Goal: Download file/media

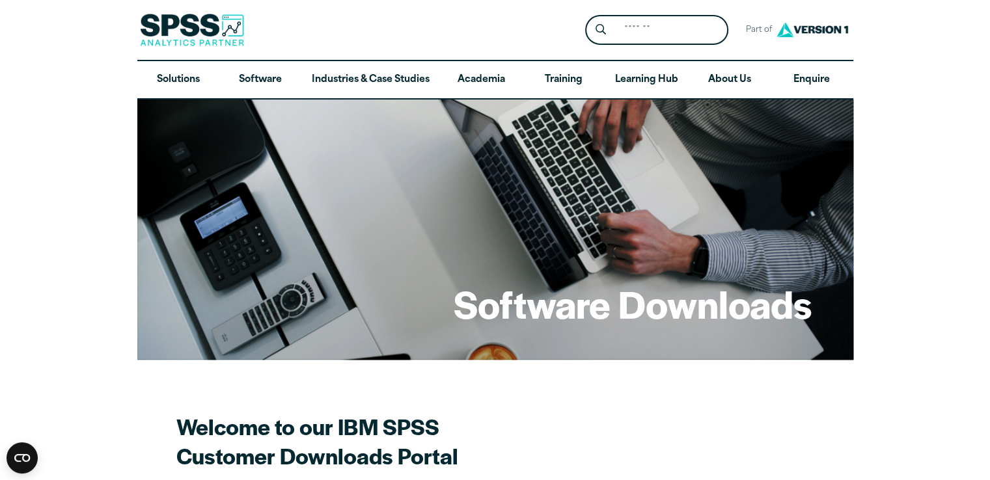
click at [611, 436] on h2 "Welcome to our IBM SPSS Customer Downloads Portal" at bounding box center [403, 441] width 455 height 59
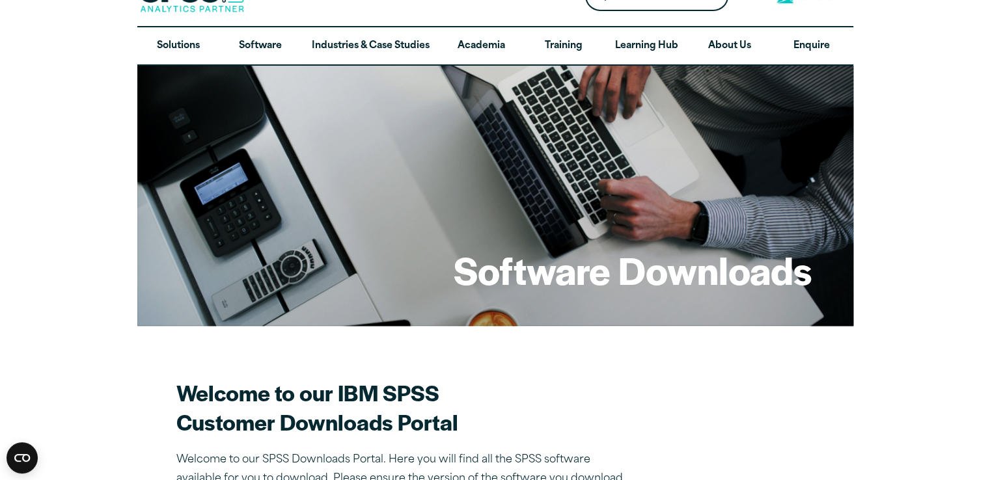
click at [597, 279] on h1 "Software Downloads" at bounding box center [633, 270] width 358 height 51
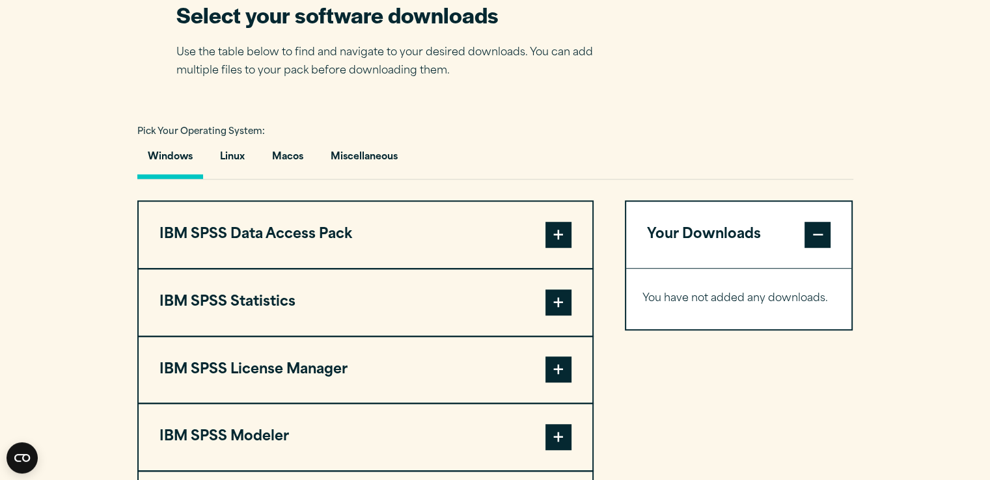
scroll to position [855, 0]
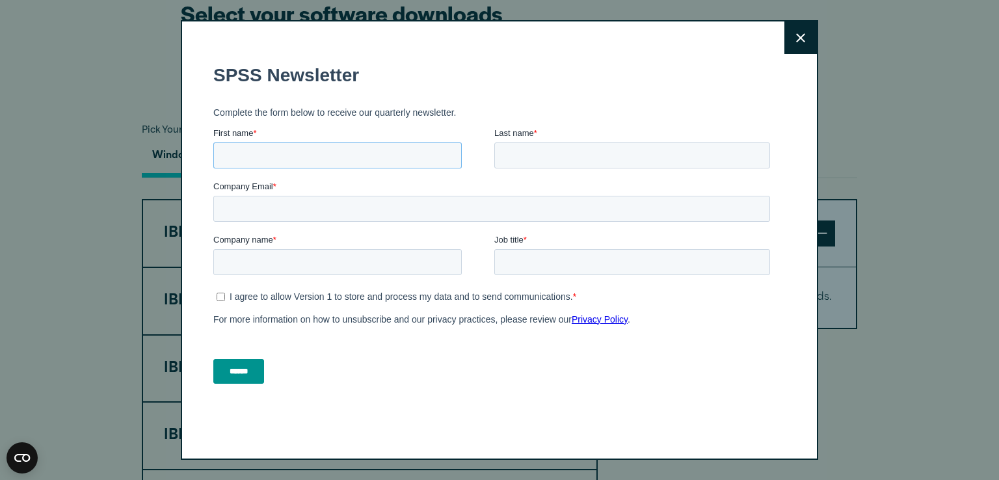
click at [388, 160] on input "First name *" at bounding box center [337, 156] width 249 height 26
type input "********"
type input "***"
click at [341, 213] on input "Company Email *" at bounding box center [491, 209] width 557 height 26
click at [417, 197] on input "Company Email *" at bounding box center [491, 209] width 557 height 26
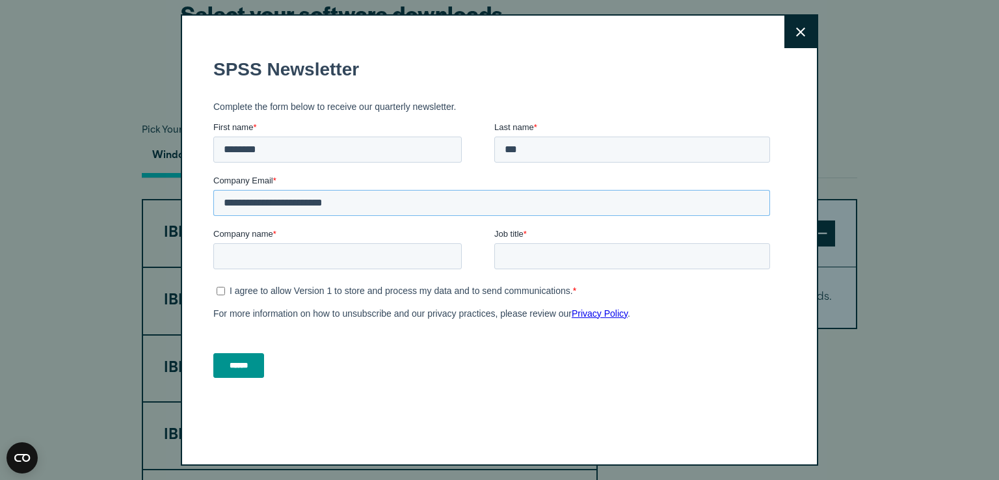
type input "**********"
click at [358, 254] on input "Company name *" at bounding box center [337, 256] width 249 height 26
type input "**********"
click at [558, 262] on input "Job title *" at bounding box center [633, 256] width 276 height 26
type input "*******"
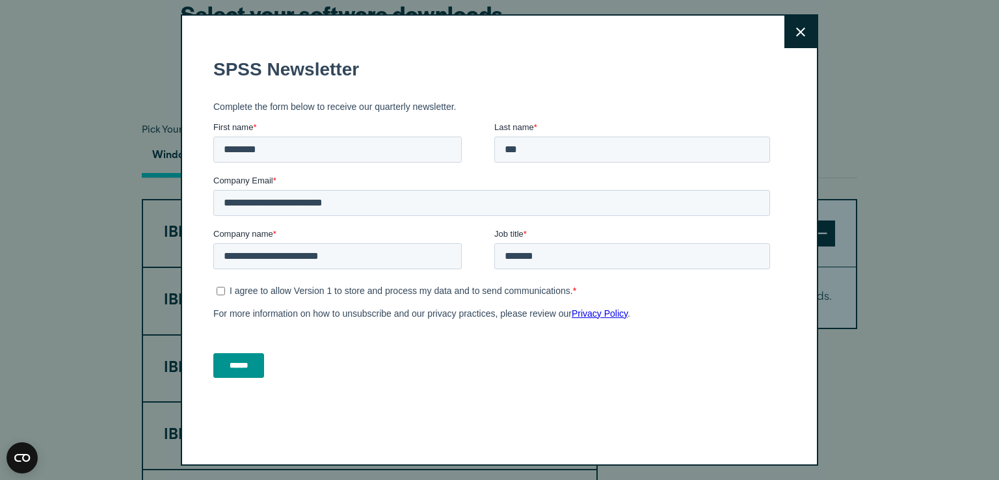
click at [264, 374] on input "******" at bounding box center [238, 365] width 51 height 25
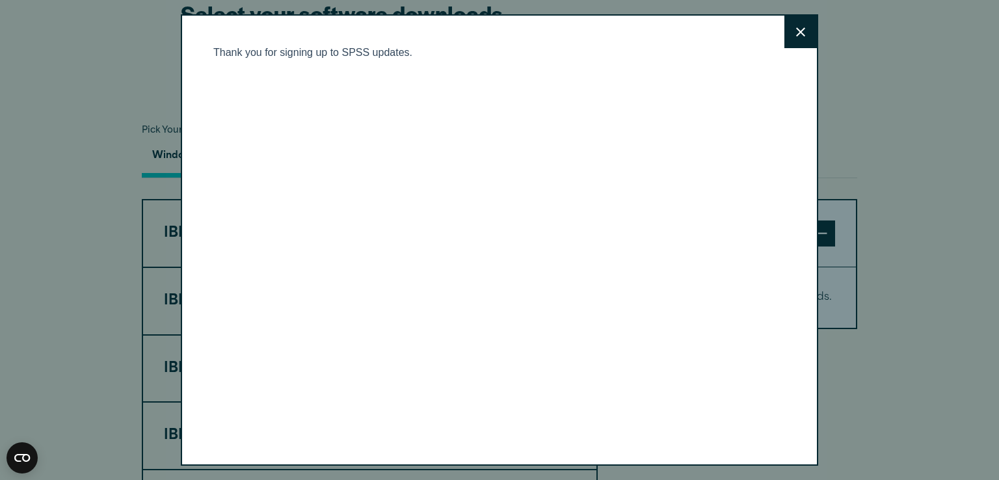
click at [796, 29] on icon at bounding box center [800, 32] width 9 height 10
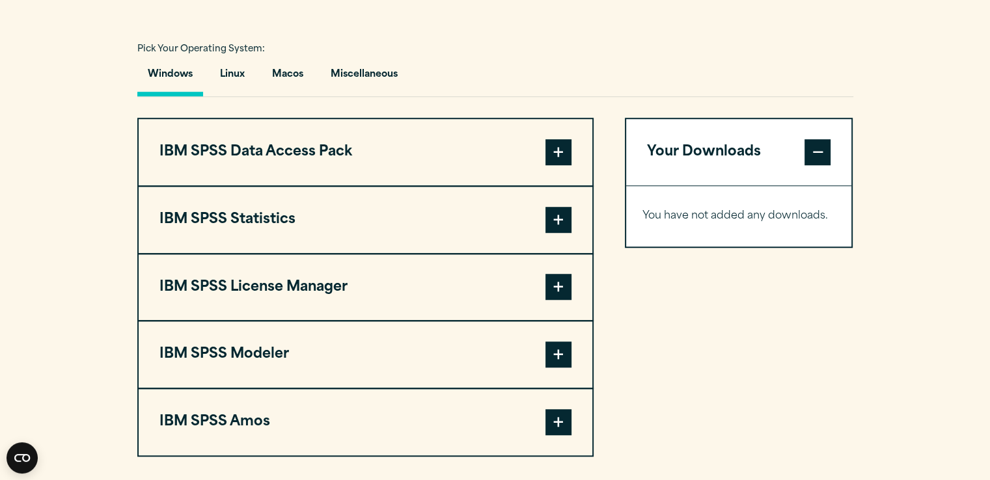
scroll to position [934, 0]
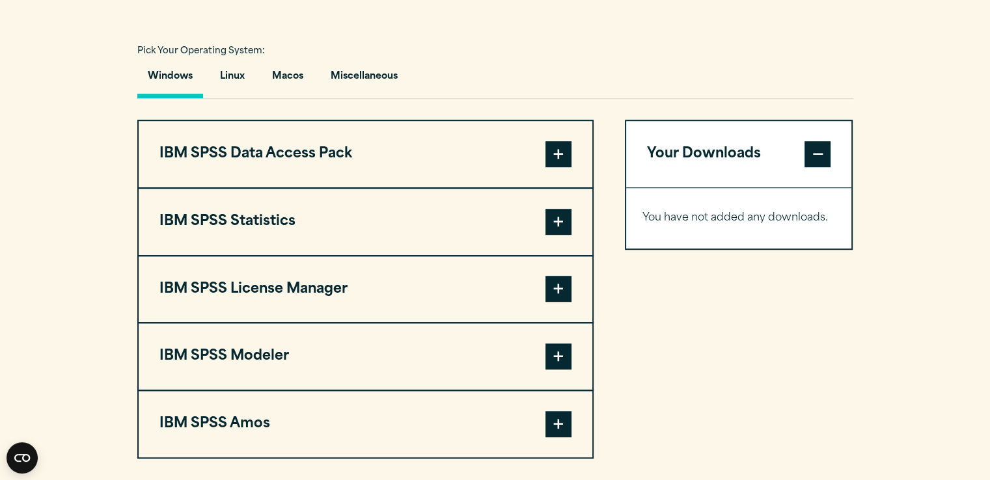
click at [565, 214] on span at bounding box center [558, 222] width 26 height 26
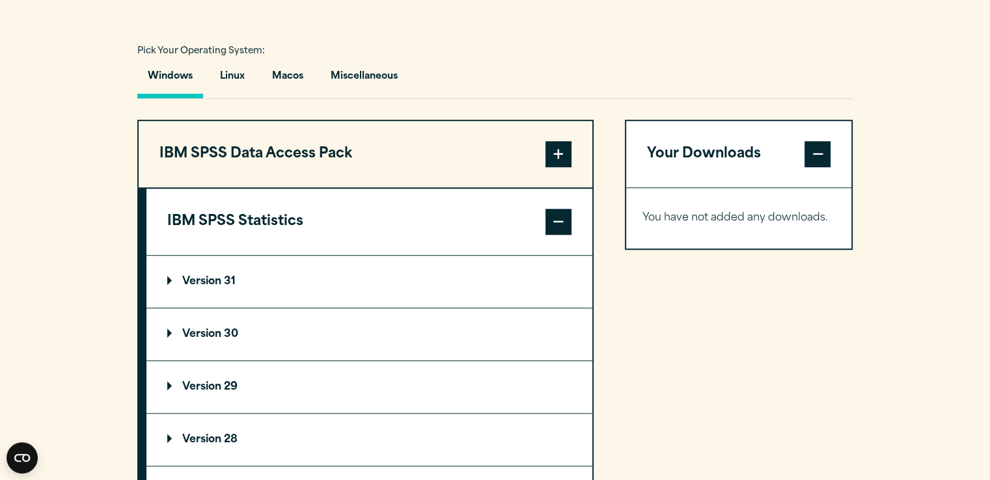
click at [191, 282] on p "Version 31" at bounding box center [201, 282] width 68 height 10
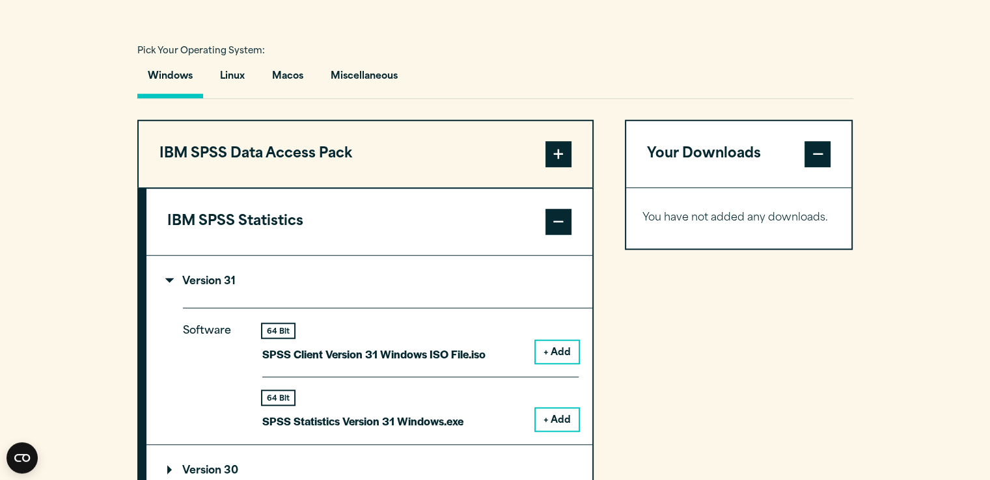
click at [552, 414] on button "+ Add" at bounding box center [557, 420] width 43 height 22
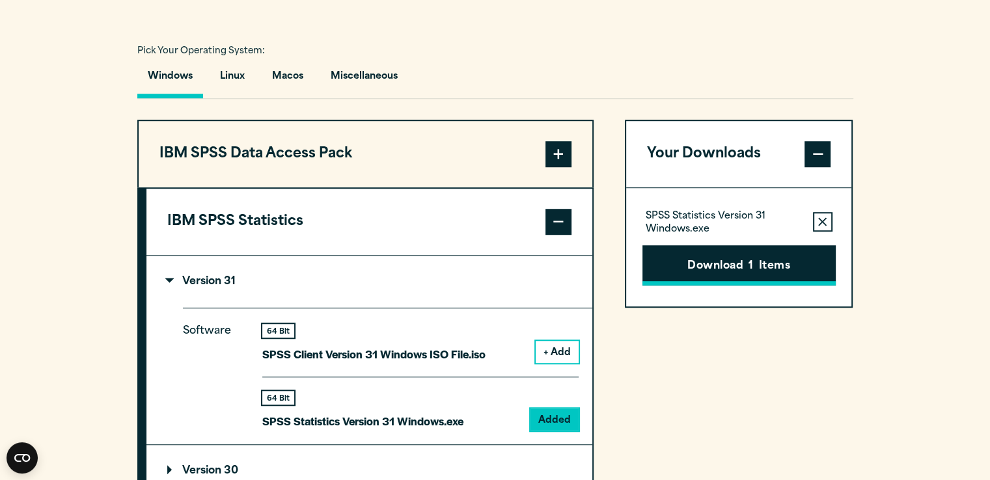
click at [701, 269] on button "Download 1 Items" at bounding box center [738, 265] width 193 height 40
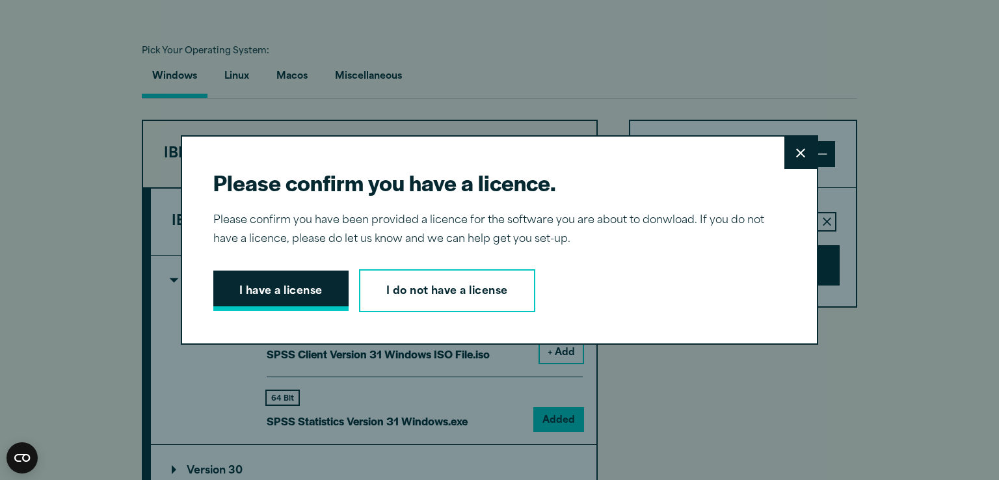
click at [320, 291] on button "I have a license" at bounding box center [280, 291] width 135 height 40
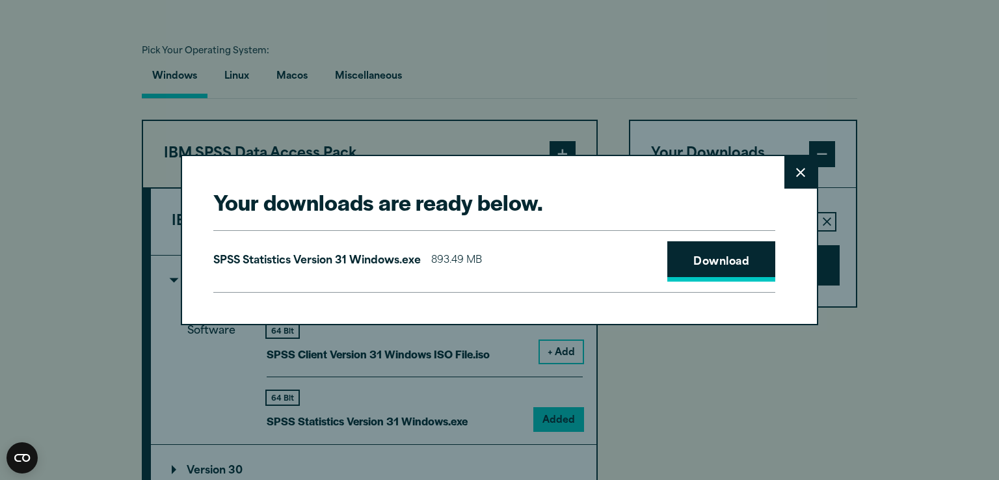
click at [696, 256] on link "Download" at bounding box center [722, 261] width 108 height 40
click at [797, 165] on button "Close" at bounding box center [801, 172] width 33 height 33
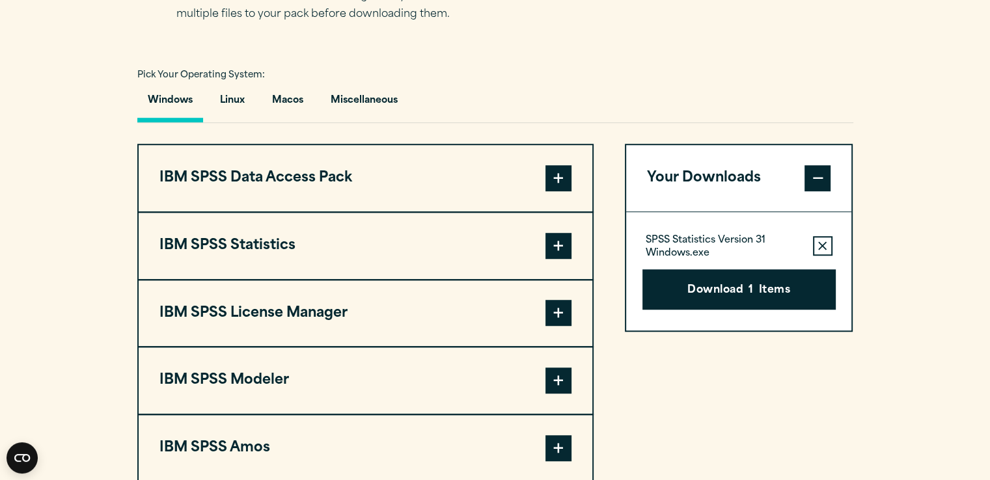
scroll to position [911, 0]
click at [828, 239] on button "Remove this item from your software download list" at bounding box center [823, 246] width 20 height 20
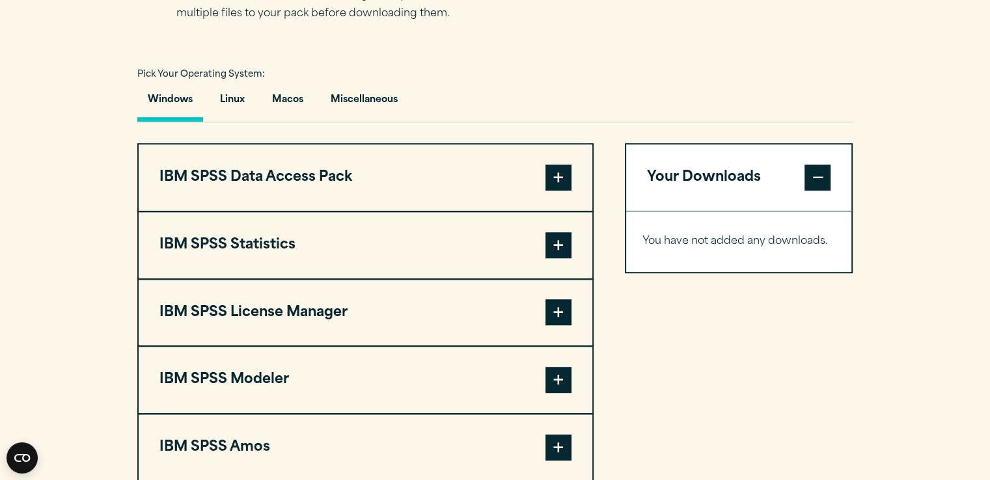
click at [555, 237] on span at bounding box center [558, 245] width 26 height 26
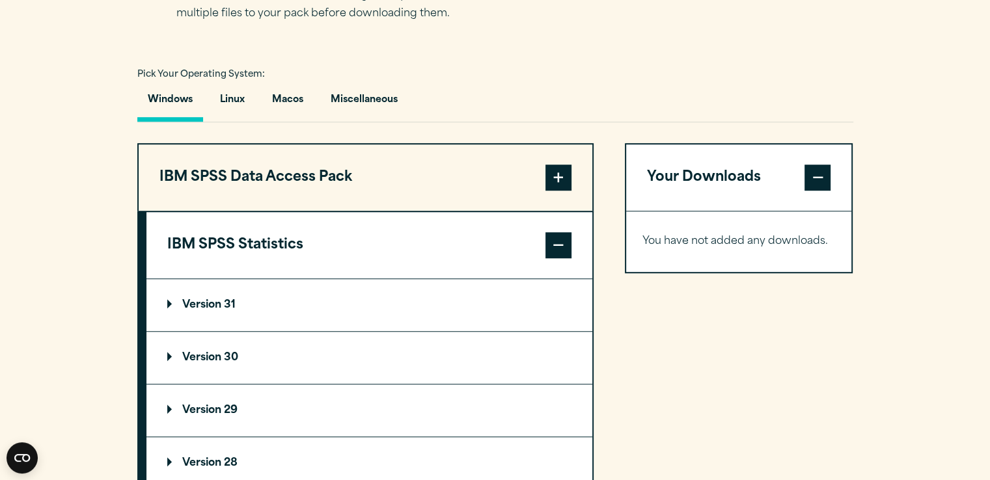
click at [232, 303] on p "Version 31" at bounding box center [201, 305] width 68 height 10
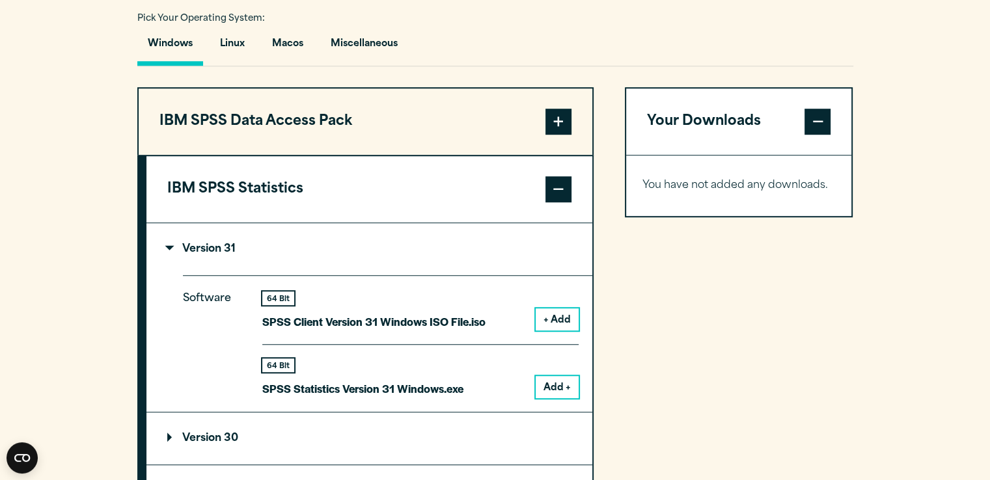
scroll to position [968, 0]
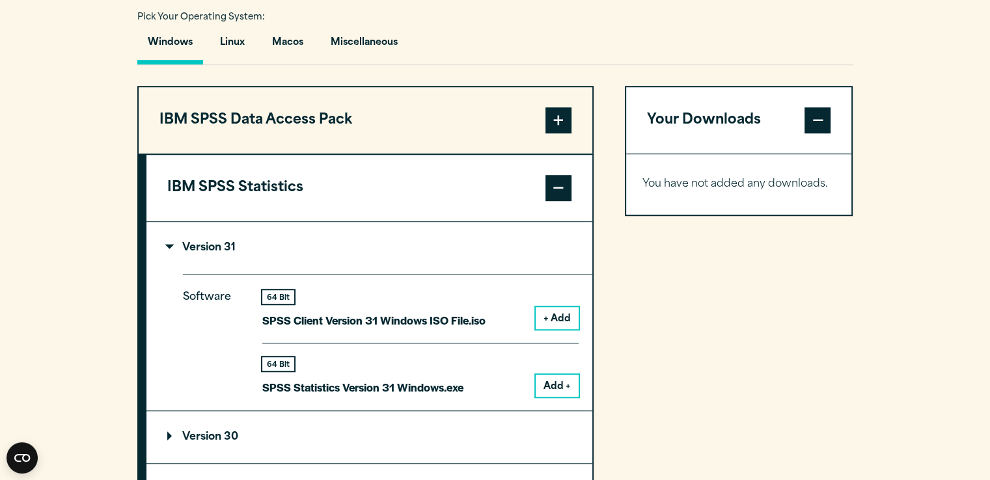
click at [561, 310] on button "+ Add" at bounding box center [557, 318] width 43 height 22
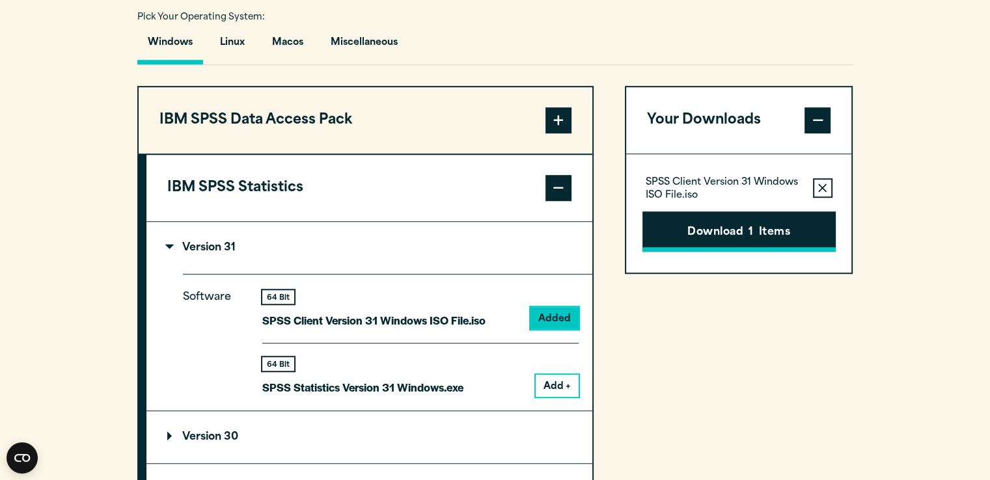
click at [709, 228] on button "Download 1 Items" at bounding box center [738, 231] width 193 height 40
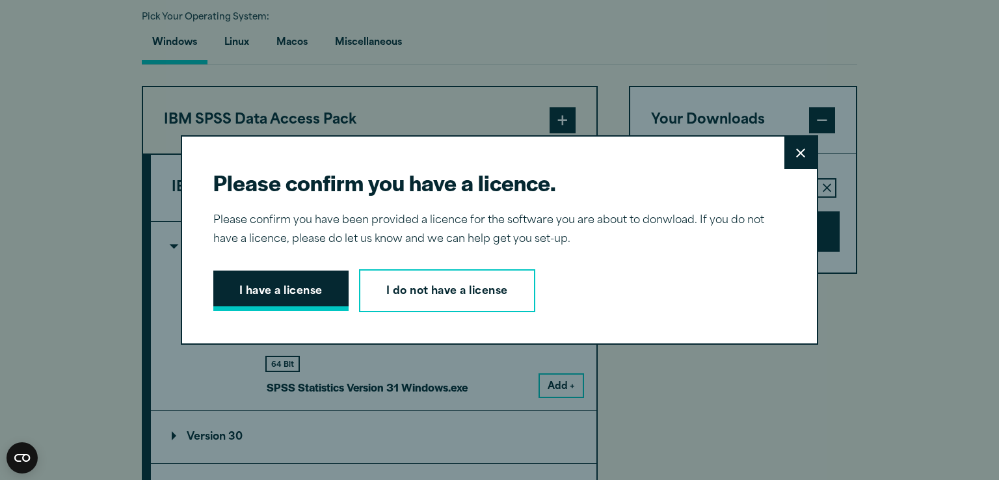
click at [303, 288] on button "I have a license" at bounding box center [280, 291] width 135 height 40
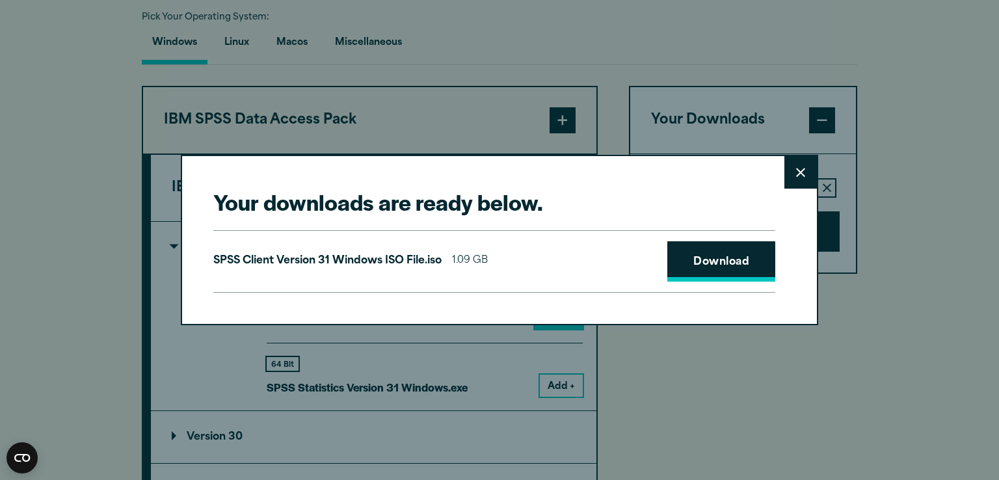
click at [742, 265] on link "Download" at bounding box center [722, 261] width 108 height 40
click at [796, 173] on icon at bounding box center [800, 173] width 9 height 10
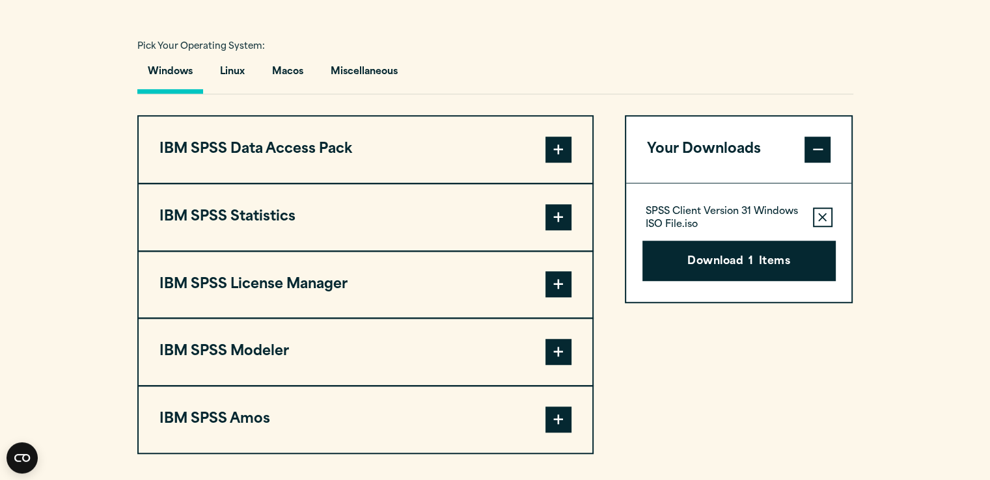
scroll to position [940, 0]
click at [563, 198] on button "IBM SPSS Statistics" at bounding box center [366, 216] width 454 height 66
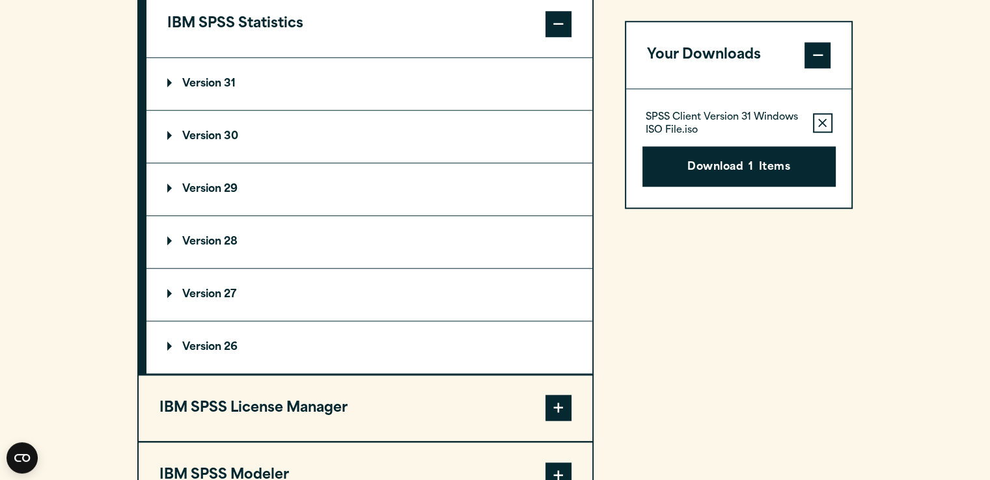
scroll to position [1132, 0]
click at [237, 94] on summary "Version 31" at bounding box center [369, 84] width 446 height 52
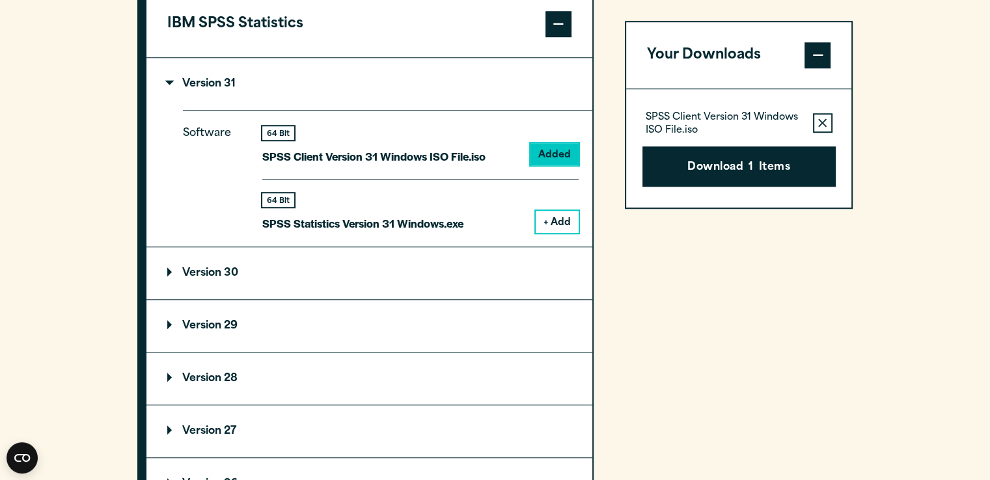
click at [822, 130] on button "Remove this item from your software download list" at bounding box center [823, 123] width 20 height 20
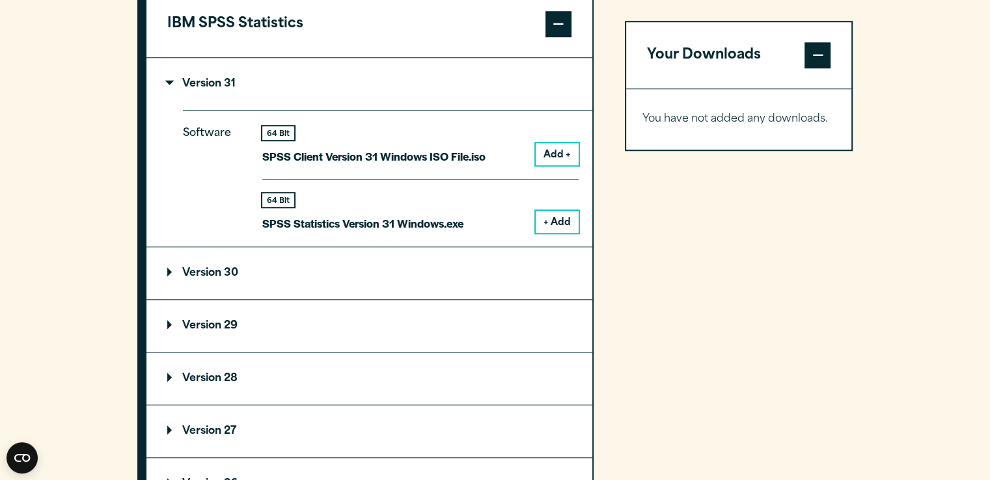
click at [318, 267] on summary "Version 30" at bounding box center [369, 273] width 446 height 52
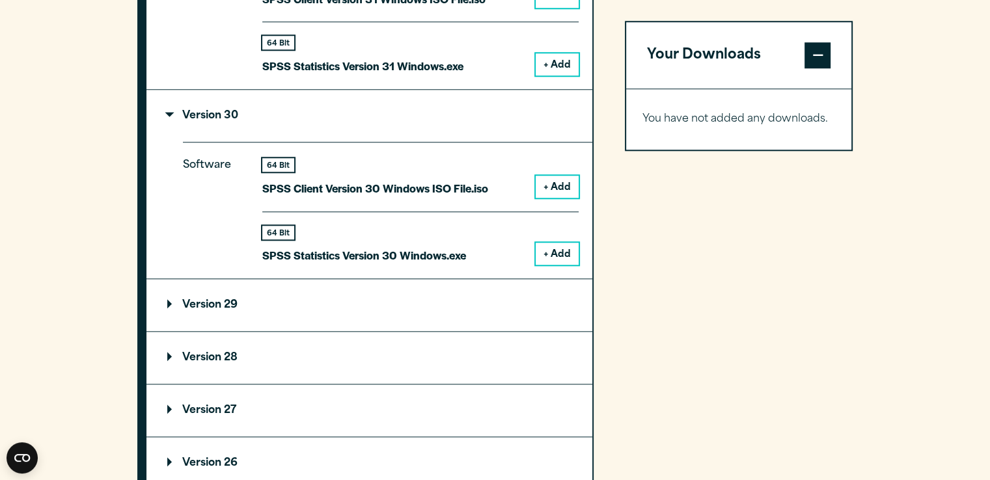
scroll to position [1343, 0]
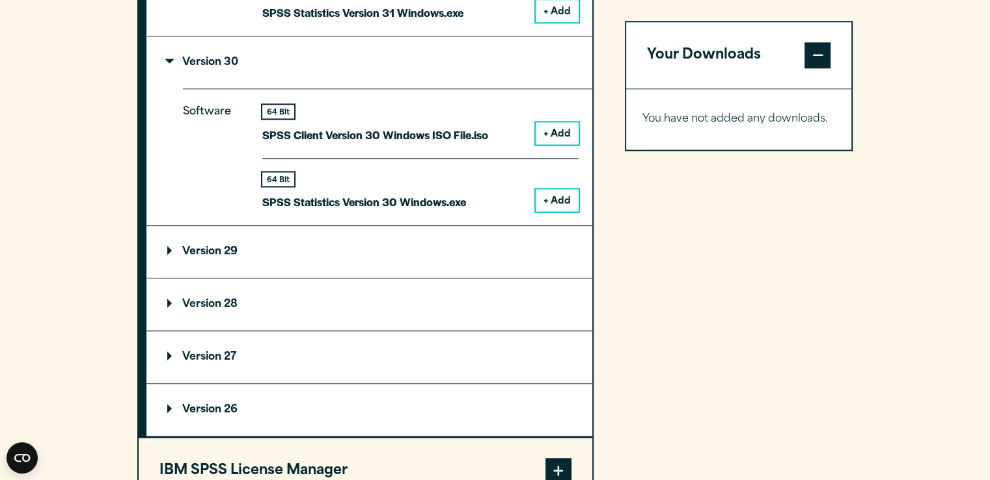
click at [316, 254] on summary "Version 29" at bounding box center [369, 252] width 446 height 52
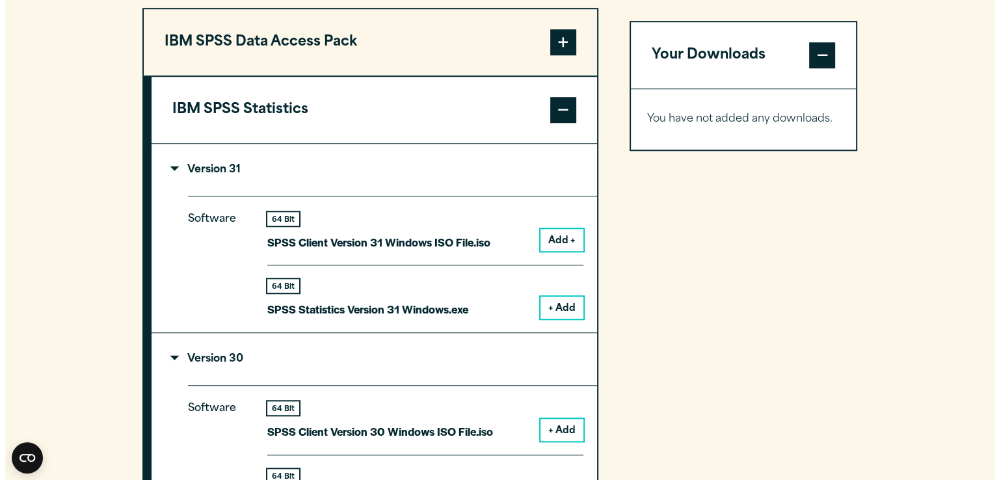
scroll to position [1078, 0]
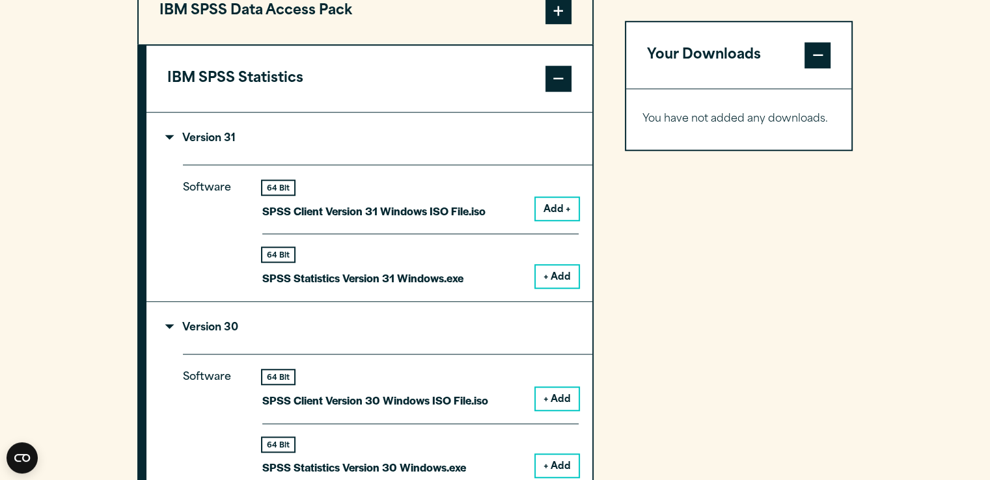
click at [569, 282] on button "+ Add" at bounding box center [557, 276] width 43 height 22
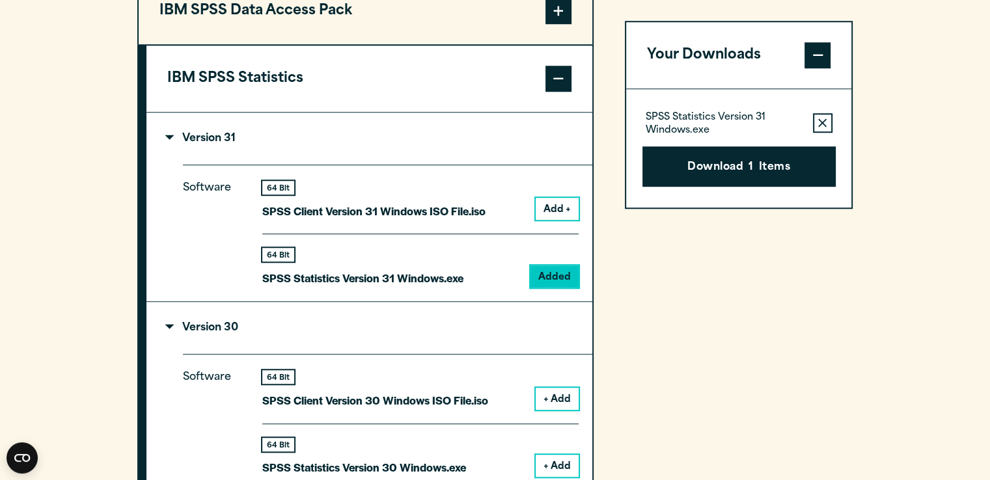
click at [829, 204] on div "SPSS Statistics Version 31 Windows.exe Remove this item from your software down…" at bounding box center [739, 148] width 226 height 118
click at [734, 150] on button "Download 1 Items" at bounding box center [738, 166] width 193 height 40
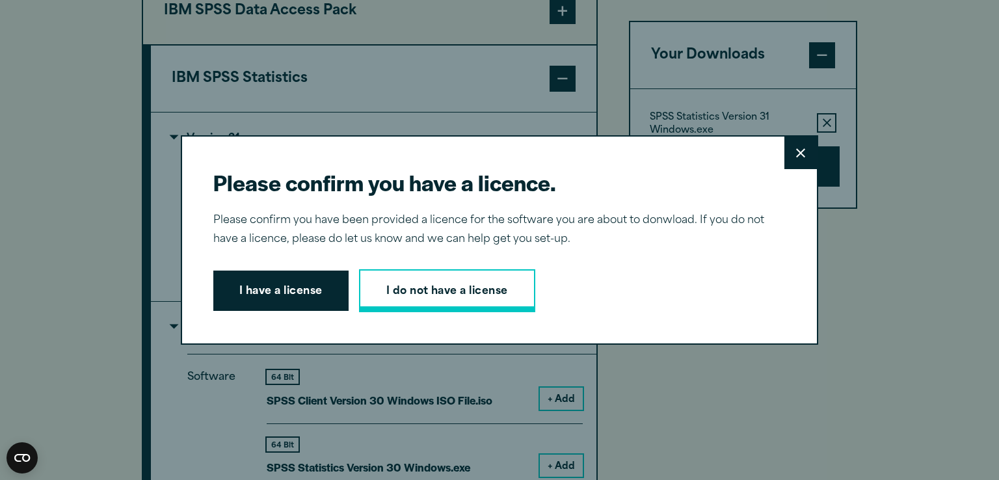
click at [444, 303] on link "I do not have a license" at bounding box center [447, 290] width 176 height 43
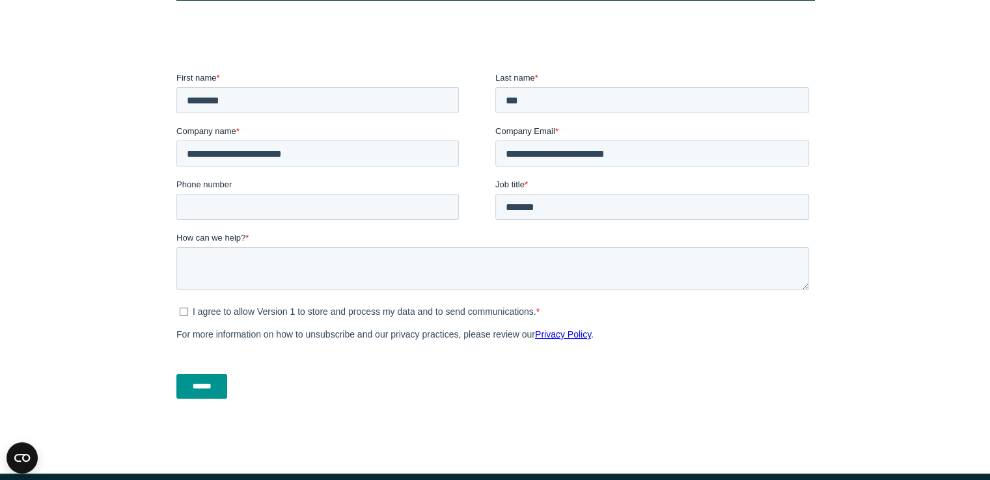
scroll to position [414, 0]
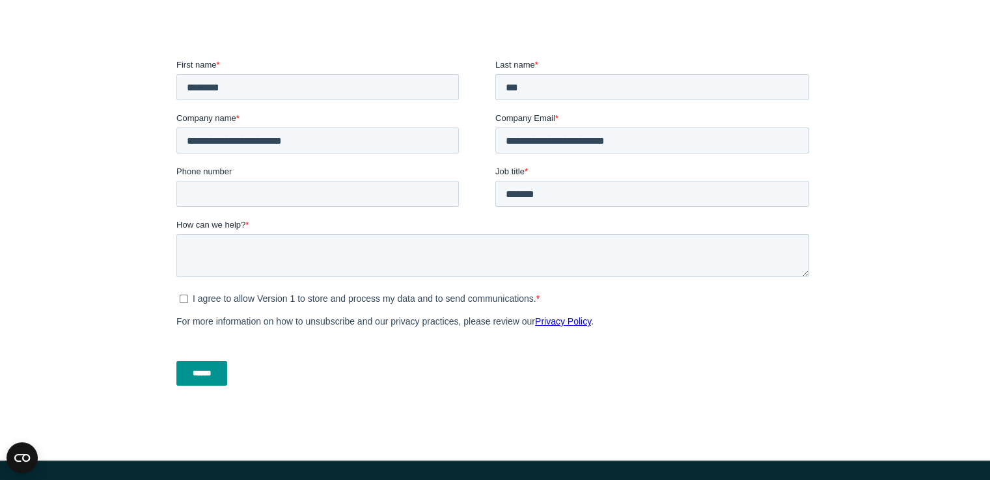
click at [193, 298] on p "I agree to allow Version 1 to store and process my data and to send communicati…" at bounding box center [364, 298] width 344 height 10
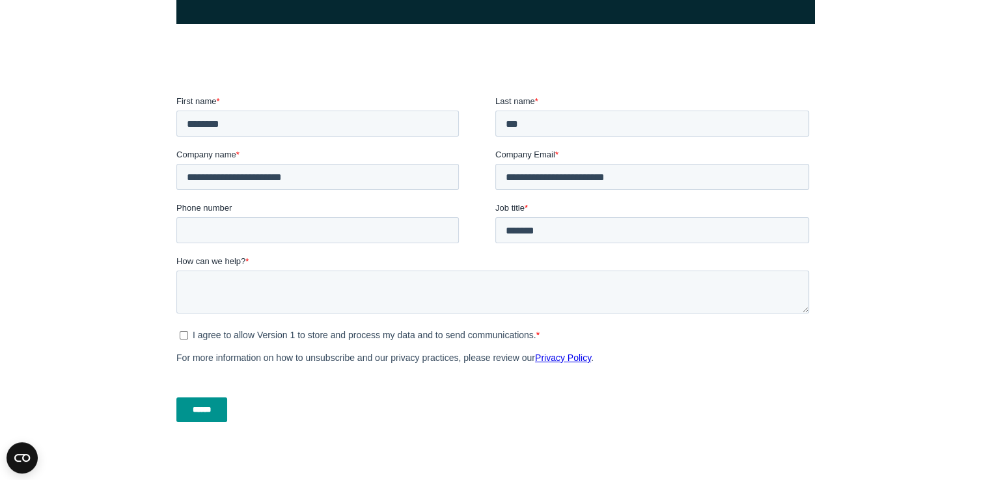
scroll to position [460, 0]
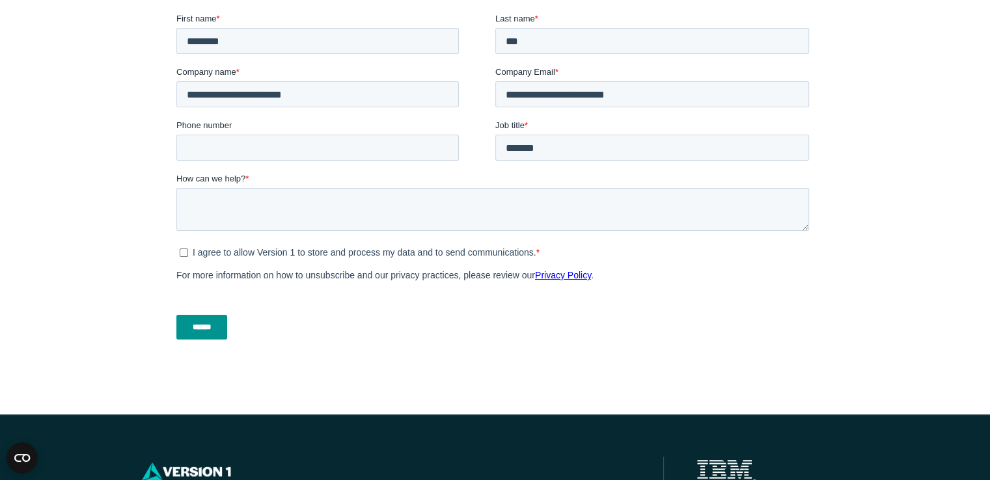
click at [206, 327] on input "******" at bounding box center [201, 327] width 51 height 25
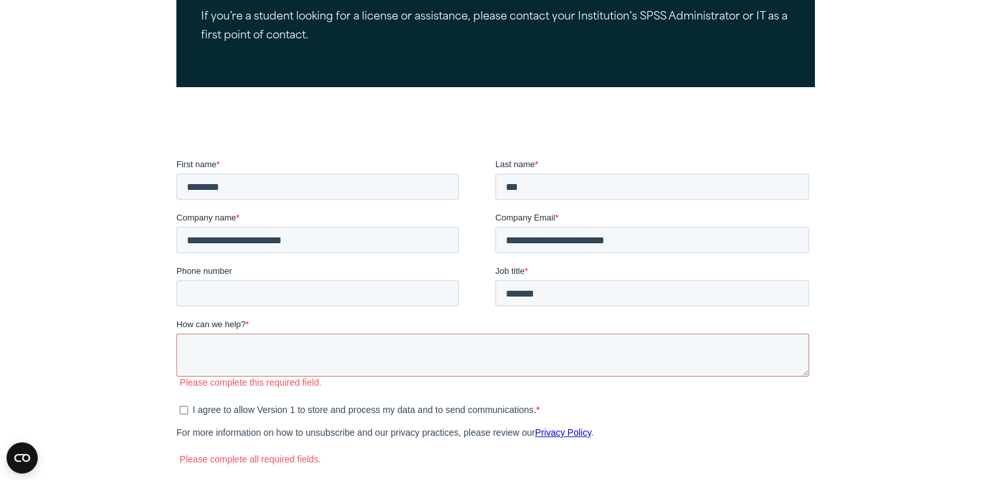
scroll to position [315, 0]
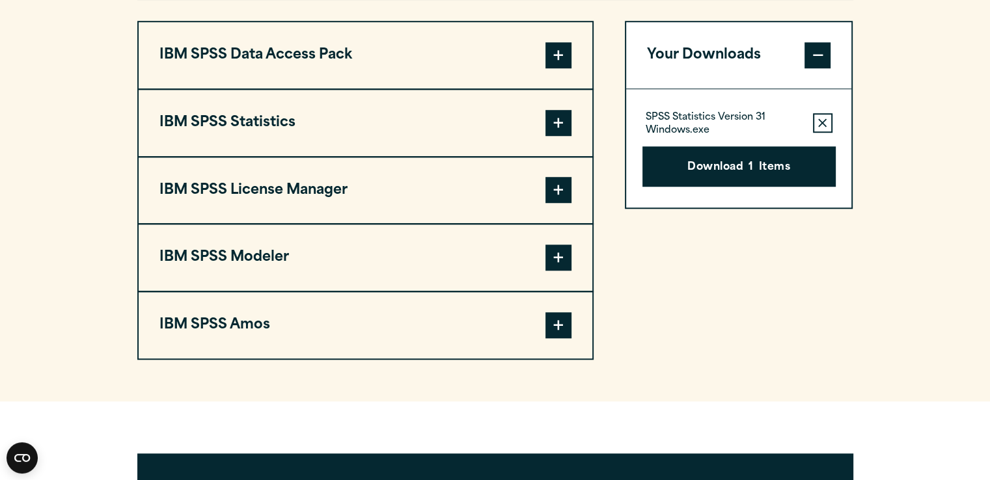
scroll to position [1078, 0]
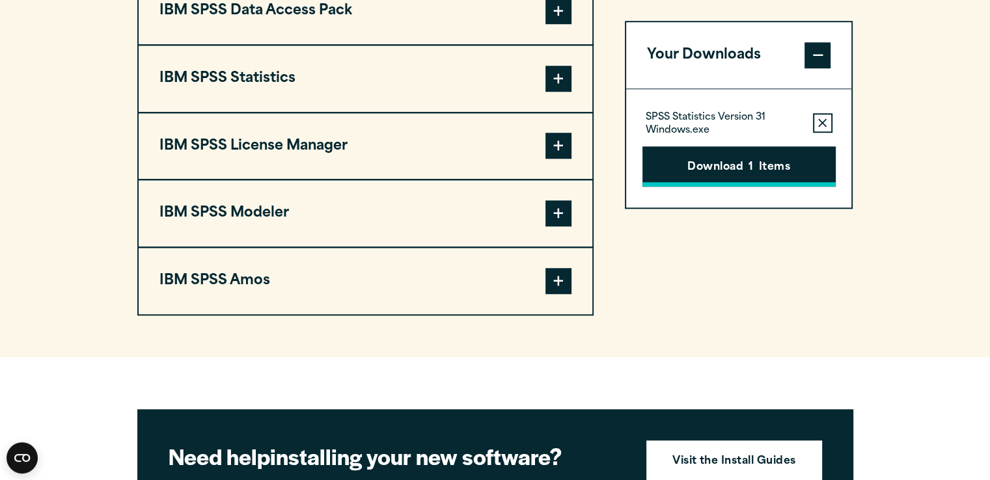
click at [736, 152] on button "Download 1 Items" at bounding box center [738, 166] width 193 height 40
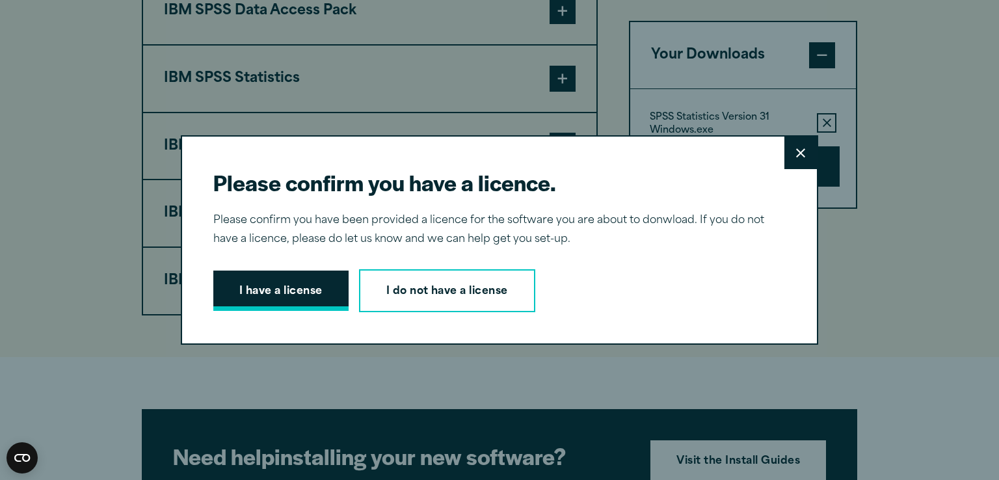
click at [241, 292] on button "I have a license" at bounding box center [280, 291] width 135 height 40
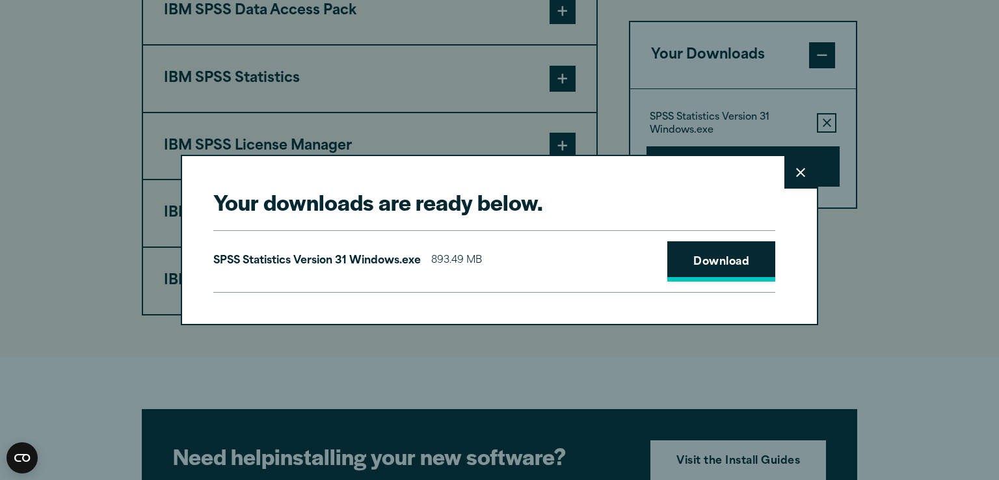
click at [713, 264] on link "Download" at bounding box center [722, 261] width 108 height 40
click at [788, 173] on button "Close" at bounding box center [801, 172] width 33 height 33
